Goal: Check status: Check status

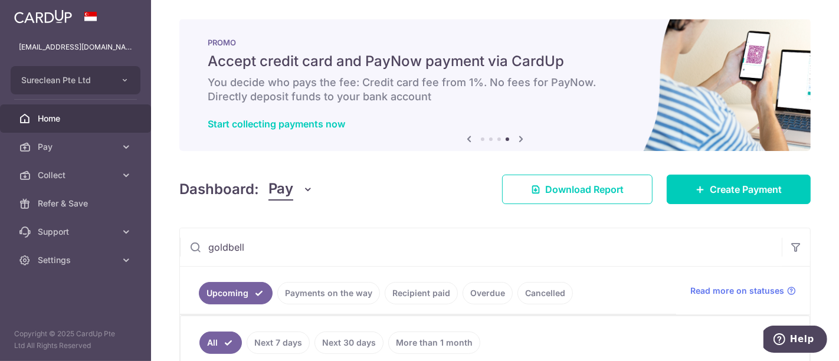
scroll to position [131, 0]
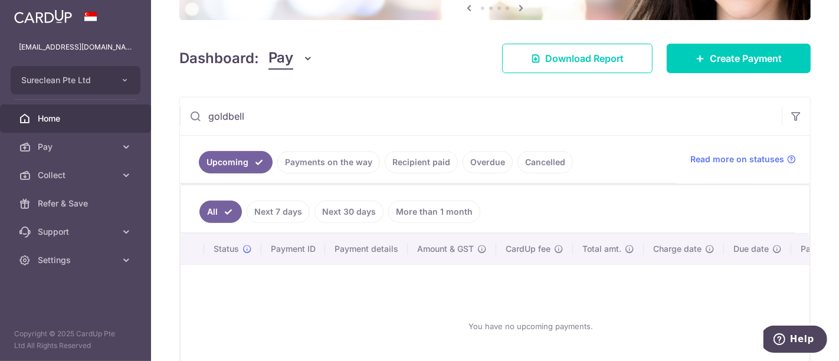
click at [260, 109] on input "goldbell" at bounding box center [481, 116] width 602 height 38
click at [411, 162] on link "Recipient paid" at bounding box center [421, 162] width 73 height 22
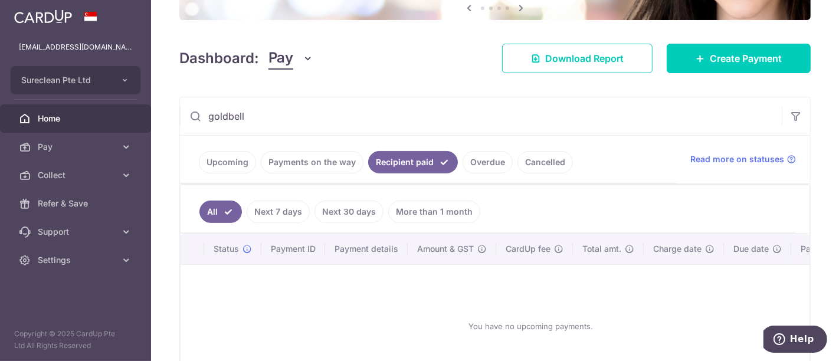
click at [410, 157] on link "Recipient paid" at bounding box center [413, 162] width 90 height 22
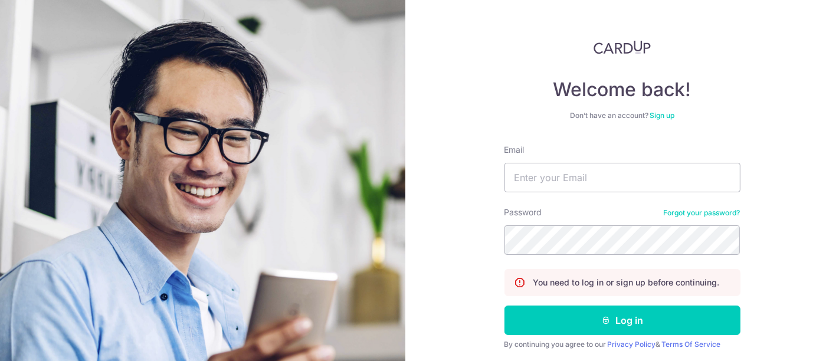
scroll to position [84, 0]
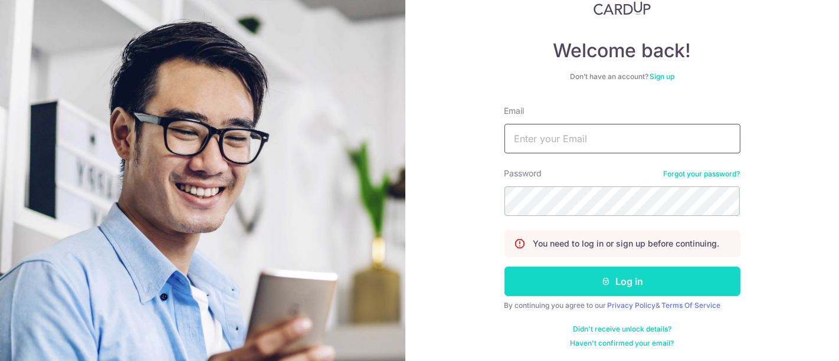
type input "[EMAIL_ADDRESS][DOMAIN_NAME]"
click at [607, 286] on button "Log in" at bounding box center [622, 281] width 236 height 29
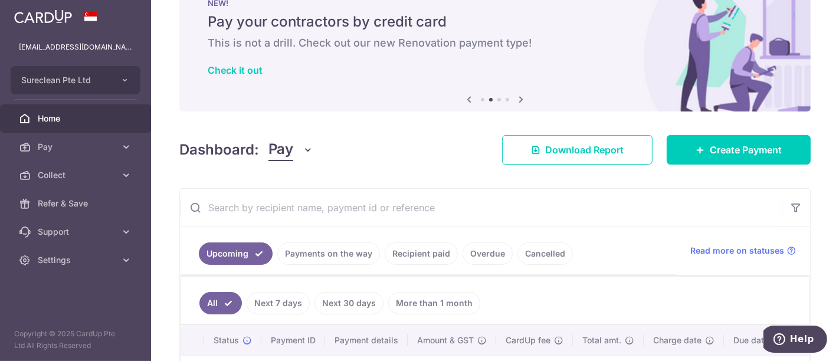
scroll to position [65, 0]
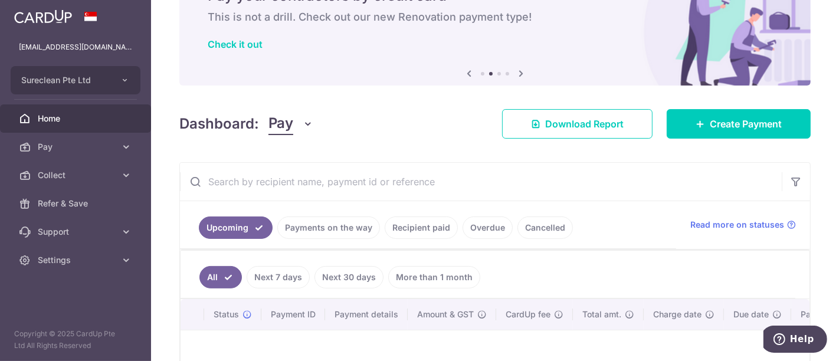
click at [307, 181] on input "text" at bounding box center [481, 182] width 602 height 38
type input "goldbell"
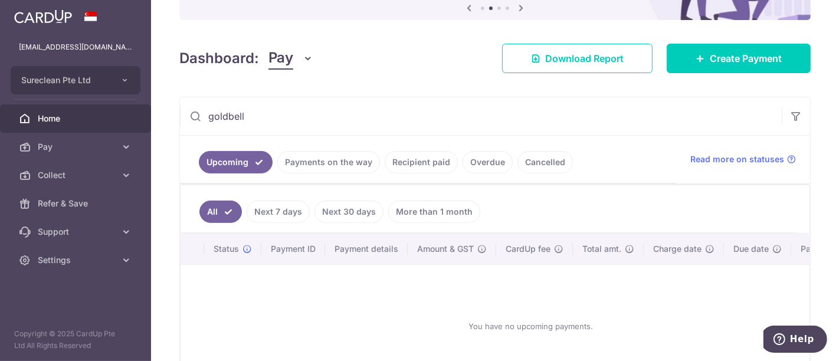
click at [313, 160] on link "Payments on the way" at bounding box center [328, 162] width 103 height 22
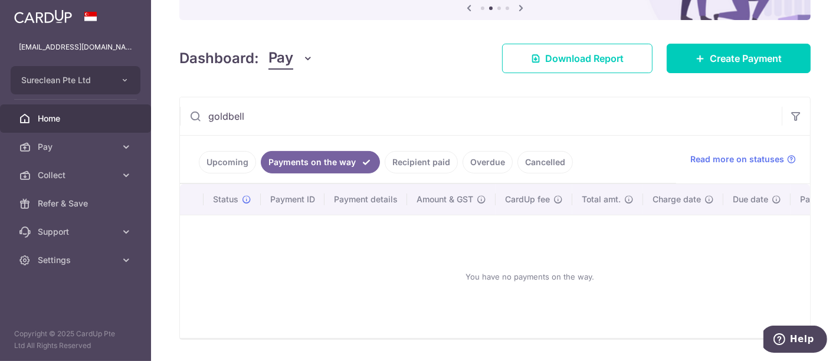
click at [414, 155] on link "Recipient paid" at bounding box center [421, 162] width 73 height 22
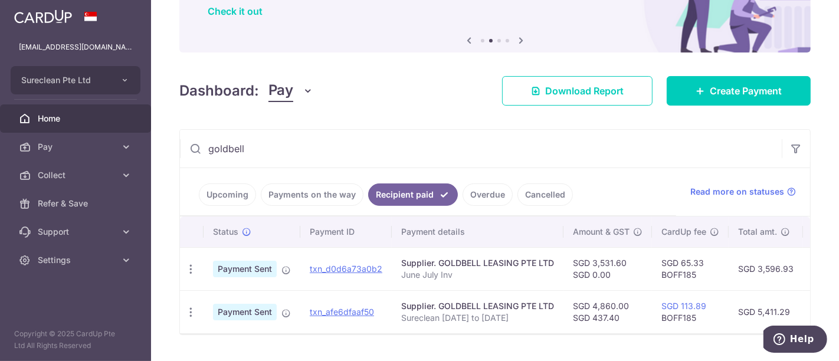
scroll to position [131, 0]
